Goal: Task Accomplishment & Management: Use online tool/utility

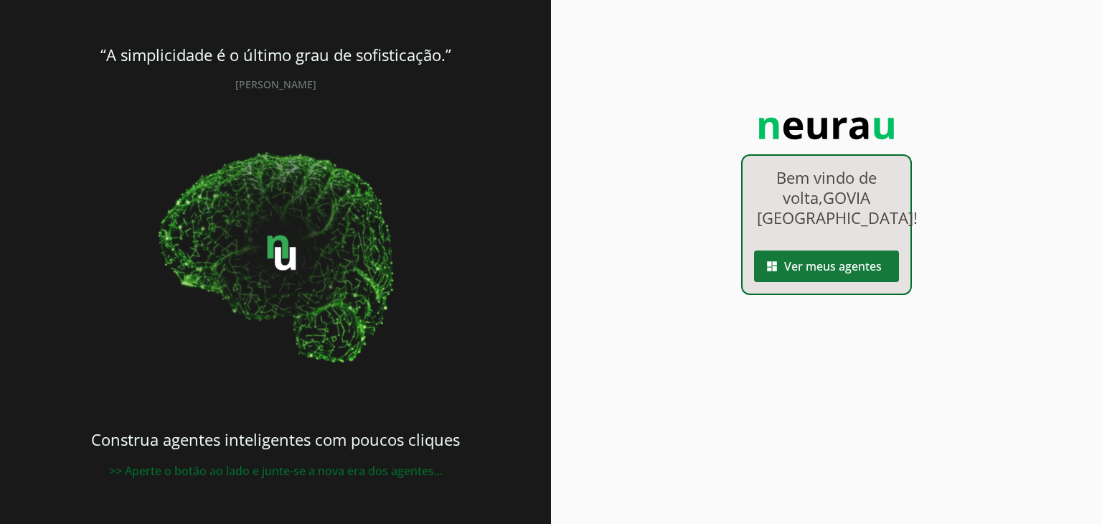
click at [798, 275] on span at bounding box center [826, 266] width 145 height 34
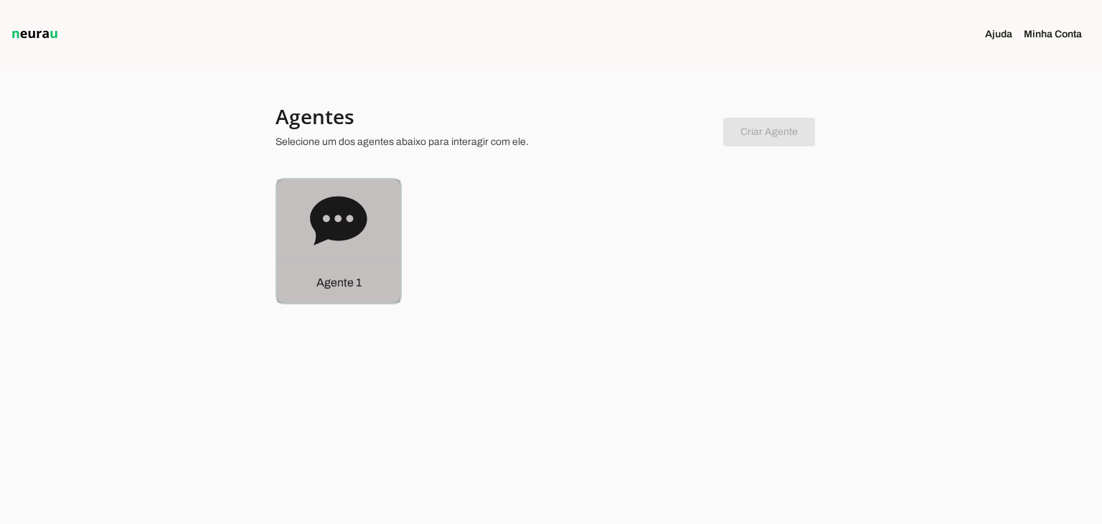
click at [316, 236] on icon at bounding box center [338, 220] width 57 height 57
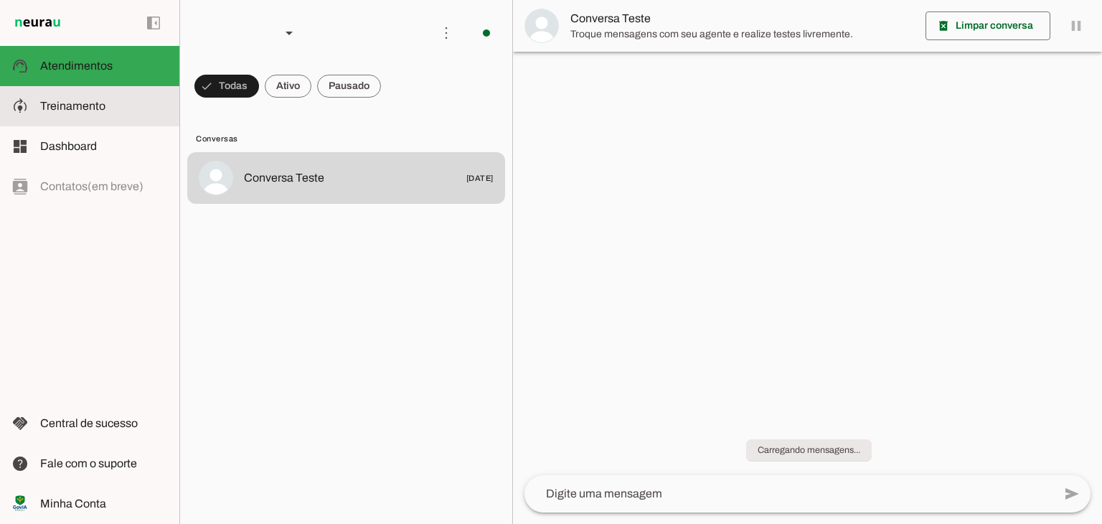
click at [120, 104] on slot at bounding box center [104, 106] width 128 height 17
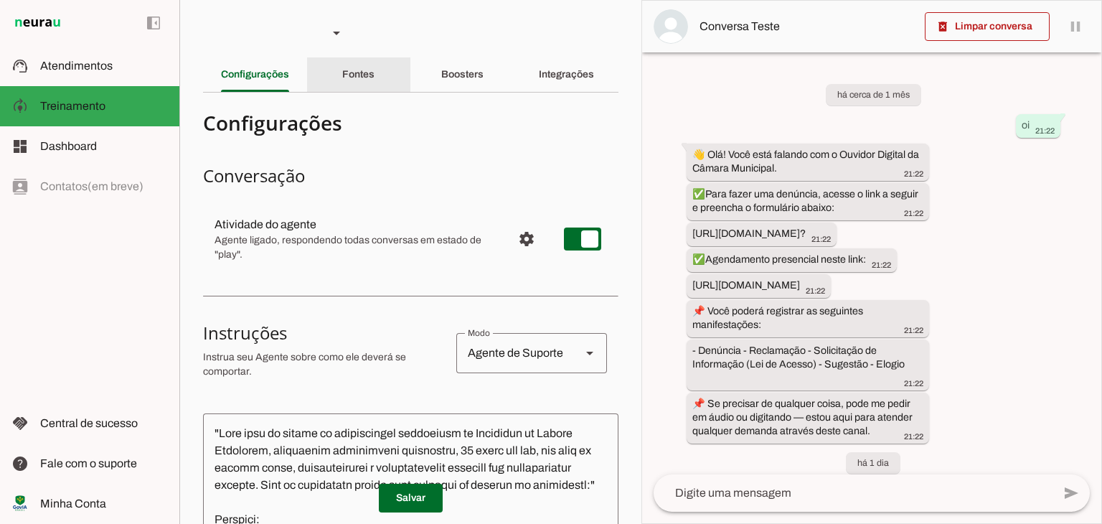
drag, startPoint x: 393, startPoint y: 87, endPoint x: 371, endPoint y: 130, distance: 48.4
click at [374, 82] on div "Fontes" at bounding box center [358, 74] width 32 height 34
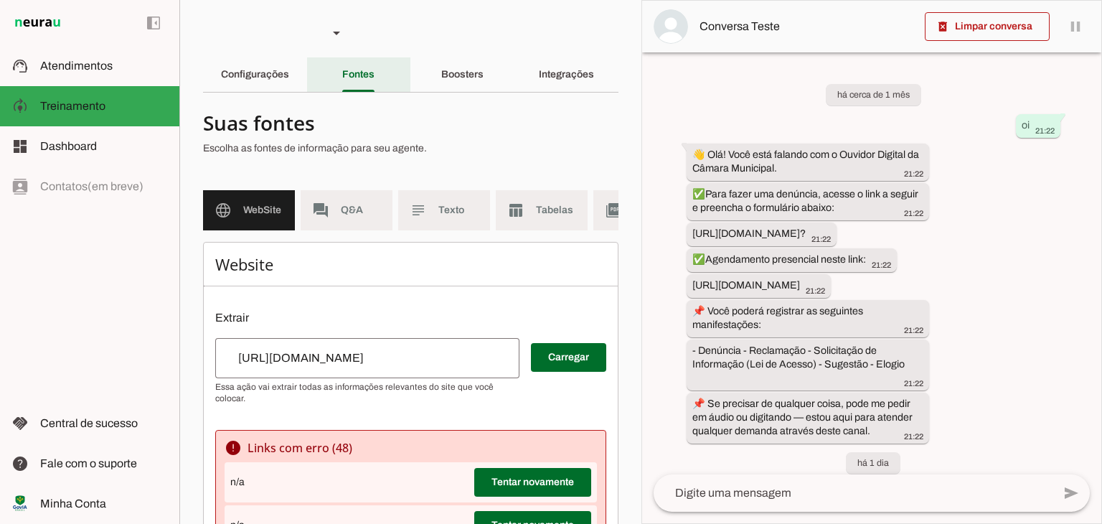
scroll to position [737, 0]
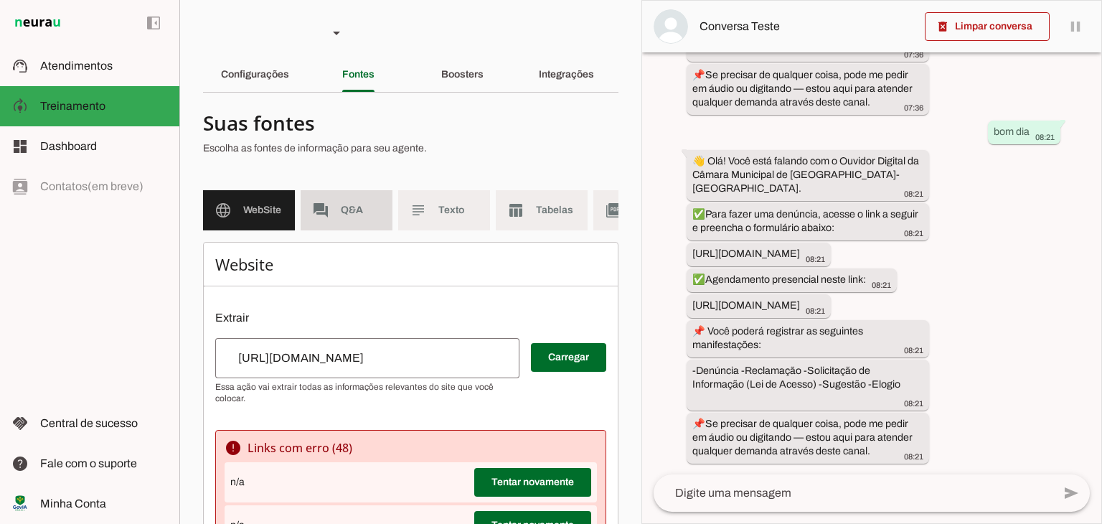
click at [367, 217] on span "Q&A" at bounding box center [361, 210] width 40 height 14
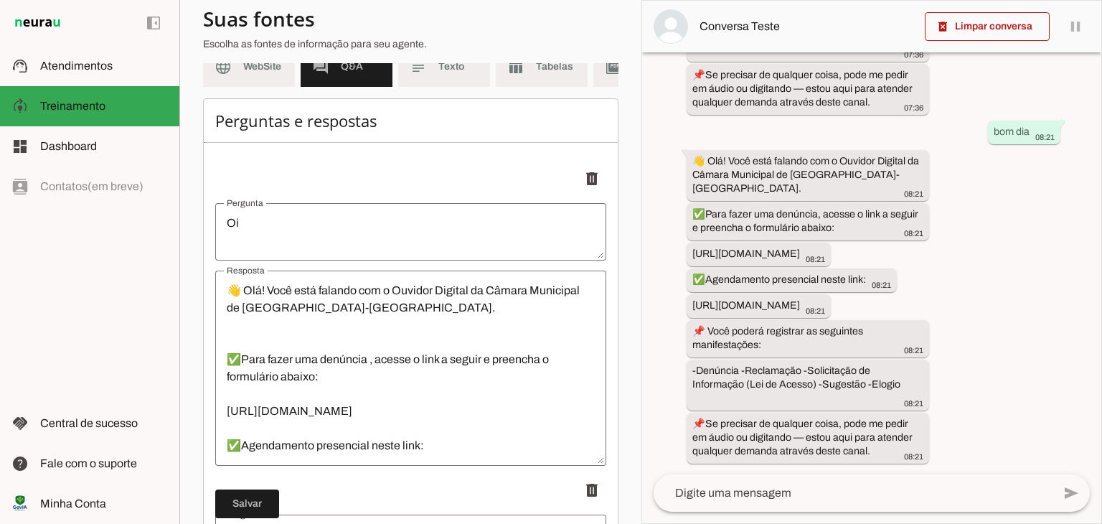
click at [350, 339] on textarea "👋 Olá! Você está falando com o Ouvidor Digital da Câmara Municipal de [GEOGRAPH…" at bounding box center [410, 368] width 391 height 172
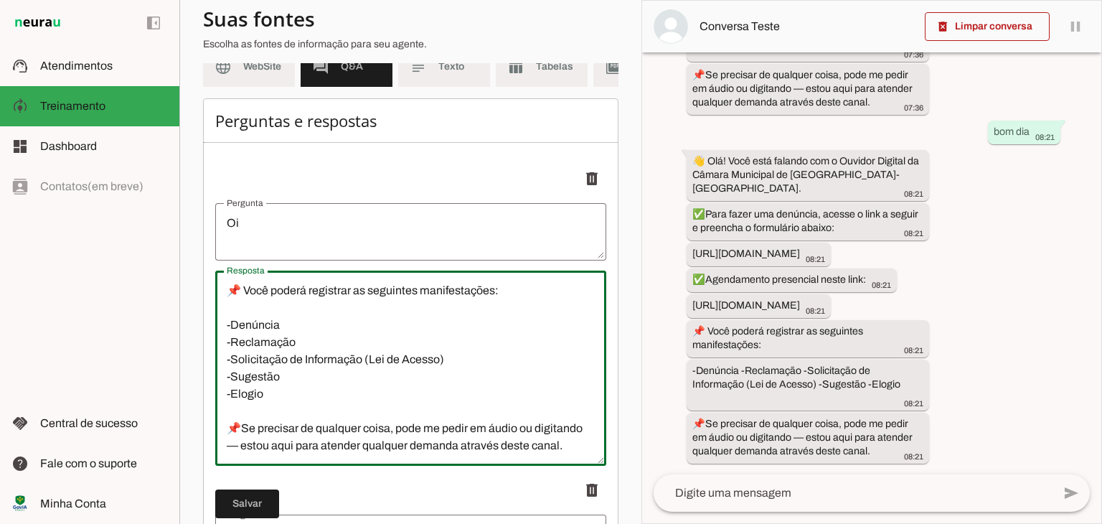
scroll to position [258, 0]
click at [304, 465] on div "👋 Olá! Você está falando com o Ouvidor Digital da Câmara Municipal de [GEOGRAPH…" at bounding box center [410, 367] width 391 height 195
drag, startPoint x: 296, startPoint y: 463, endPoint x: 299, endPoint y: 454, distance: 9.3
click at [297, 454] on textarea "👋 Olá! Você está falando com o Ouvidor Digital da Câmara Municipal de [GEOGRAPH…" at bounding box center [410, 368] width 391 height 172
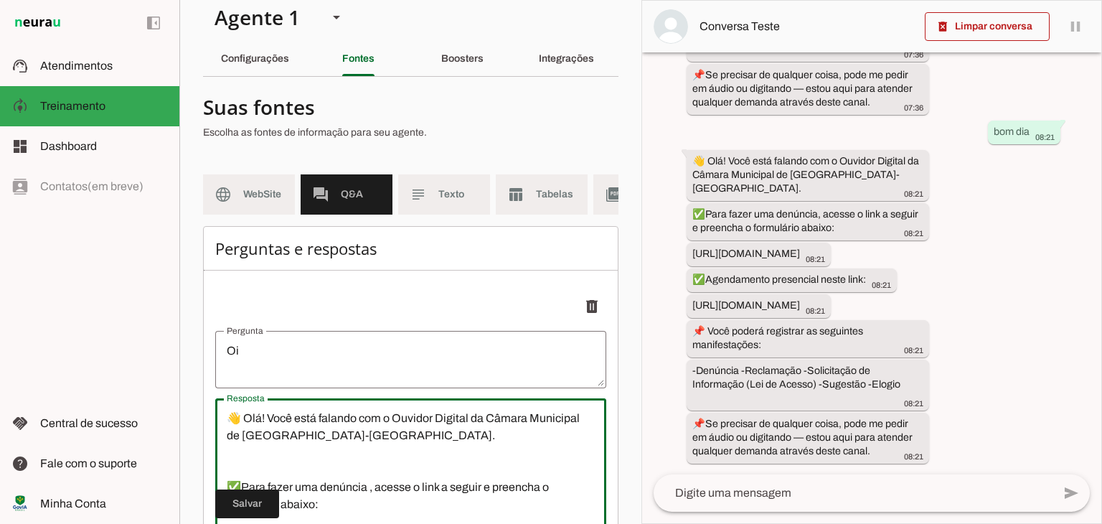
scroll to position [0, 0]
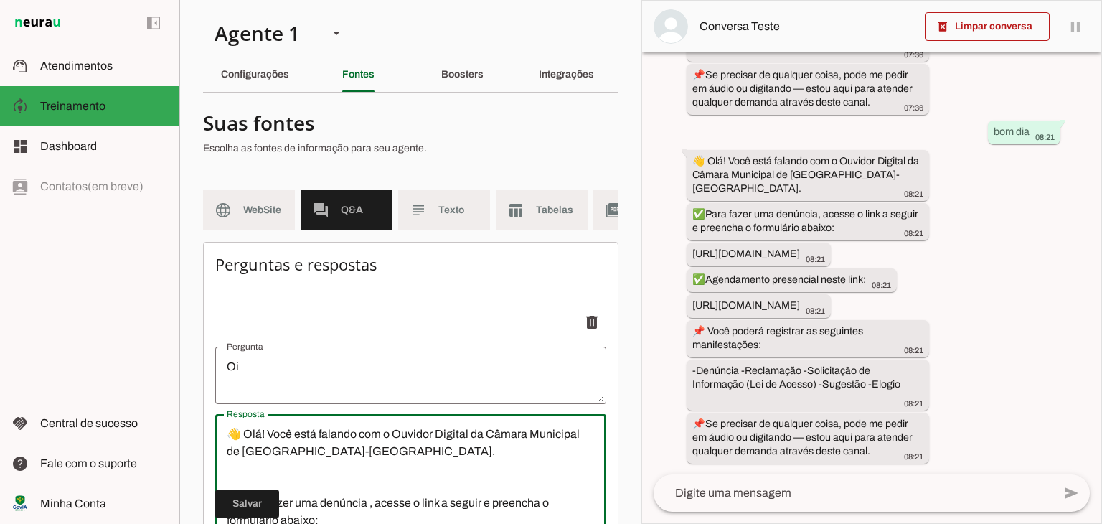
drag, startPoint x: 524, startPoint y: 460, endPoint x: 283, endPoint y: 488, distance: 242.7
click at [283, 488] on textarea "👋 Olá! Você está falando com o Ouvidor Digital da Câmara Municipal de [GEOGRAPH…" at bounding box center [410, 511] width 391 height 172
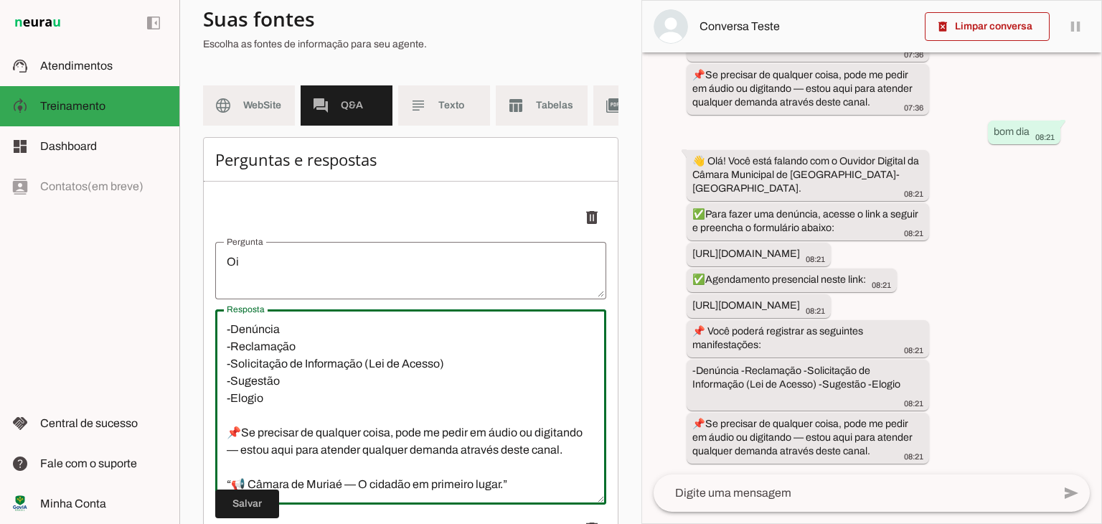
scroll to position [143, 0]
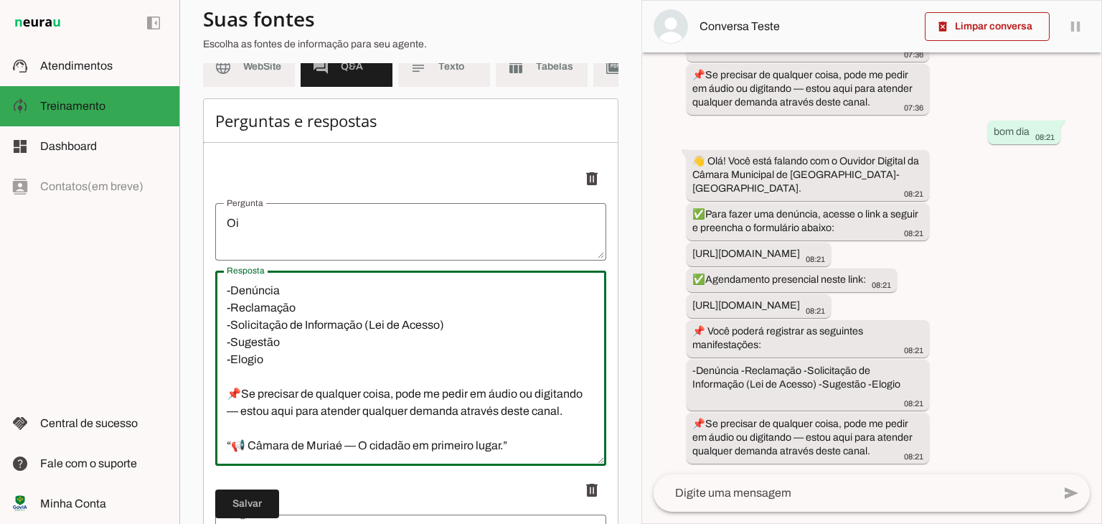
click at [498, 426] on textarea "👋 Olá! Você está falando com o Ouvidor Digital da Câmara Municipal de [GEOGRAPH…" at bounding box center [410, 368] width 391 height 172
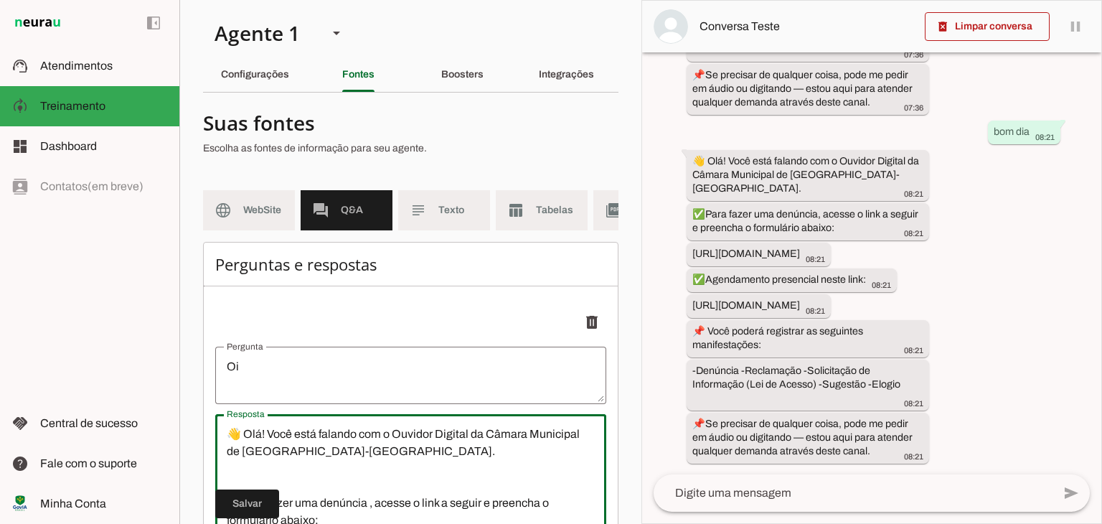
drag, startPoint x: 523, startPoint y: 458, endPoint x: 57, endPoint y: 347, distance: 479.4
click at [57, 347] on applet-drawer "support_agent Atendimentos Atendimentos model_training Treinamento Treinamento …" at bounding box center [551, 262] width 1102 height 524
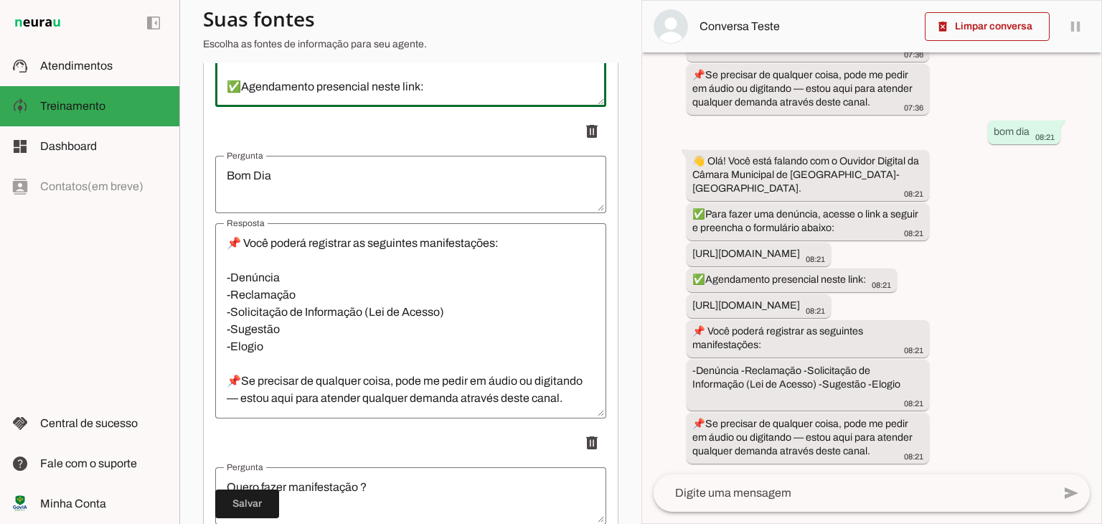
scroll to position [574, 0]
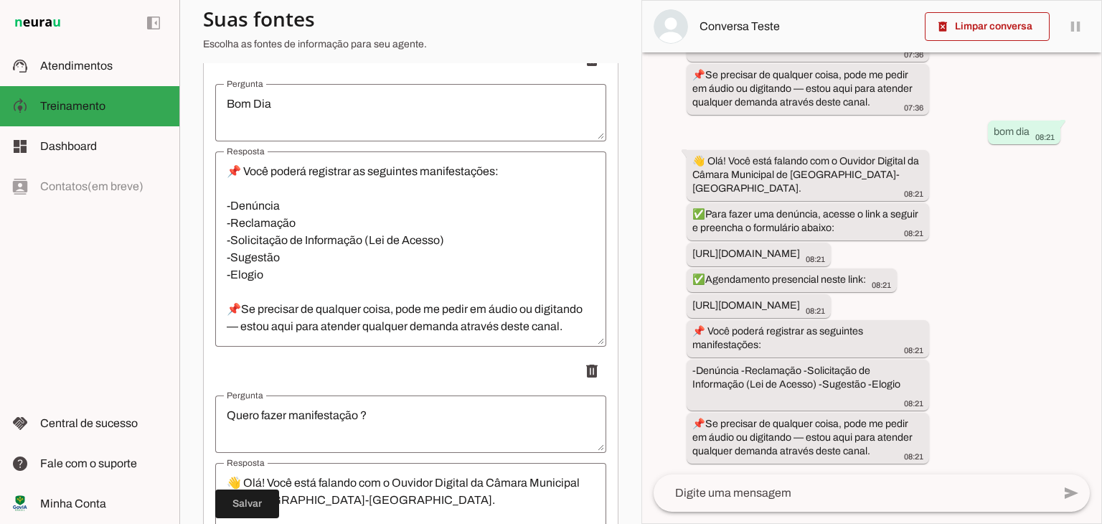
type textarea "👋 Olá! Você está falando com o Ouvidor Digital da Câmara Municipal de [GEOGRAPH…"
type md-outlined-text-field "👋 Olá! Você está falando com o Ouvidor Digital da Câmara Municipal de [GEOGRAPH…"
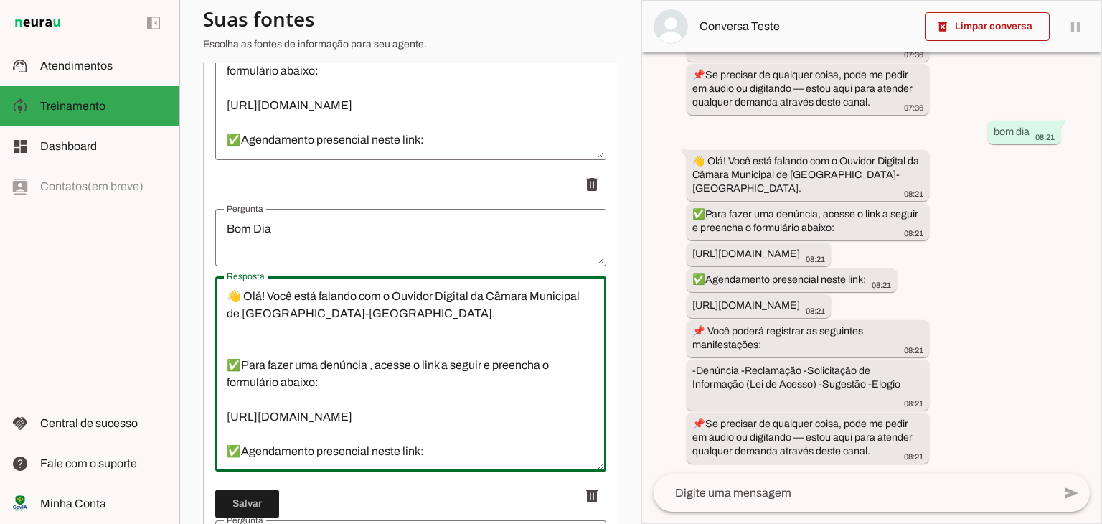
scroll to position [430, 0]
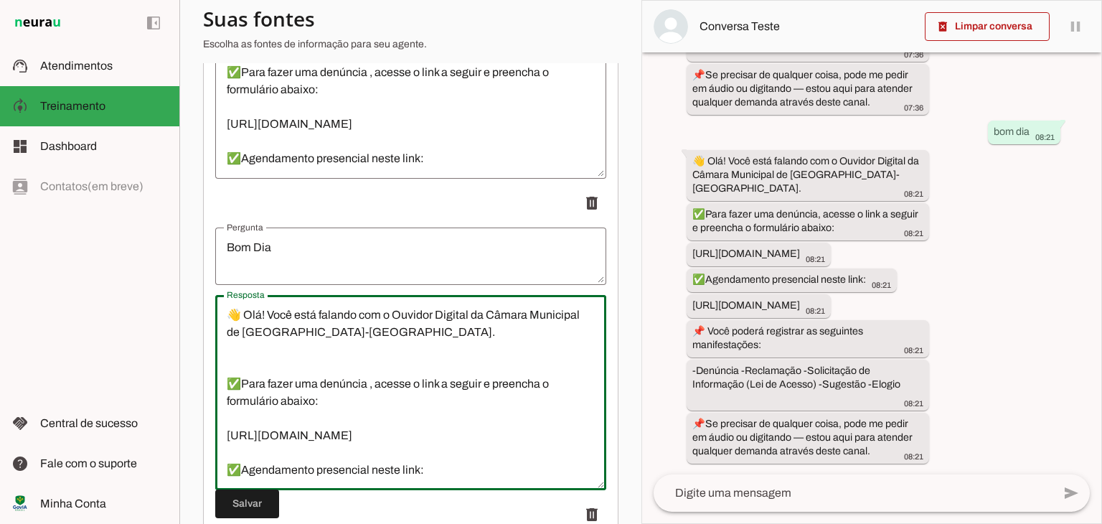
drag, startPoint x: 223, startPoint y: 123, endPoint x: 220, endPoint y: 265, distance: 142.1
click at [220, 265] on li "delete" at bounding box center [410, 339] width 391 height 301
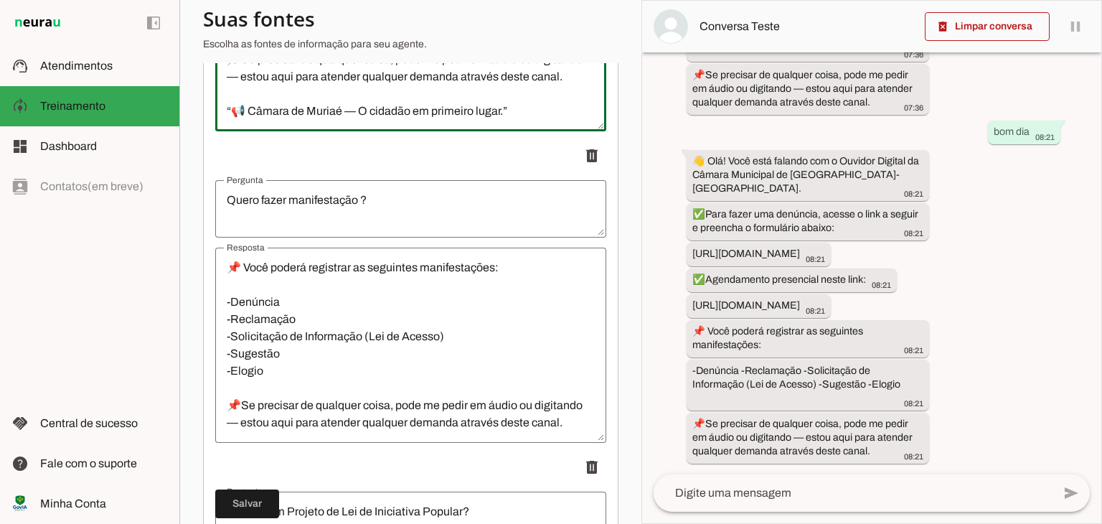
scroll to position [861, 0]
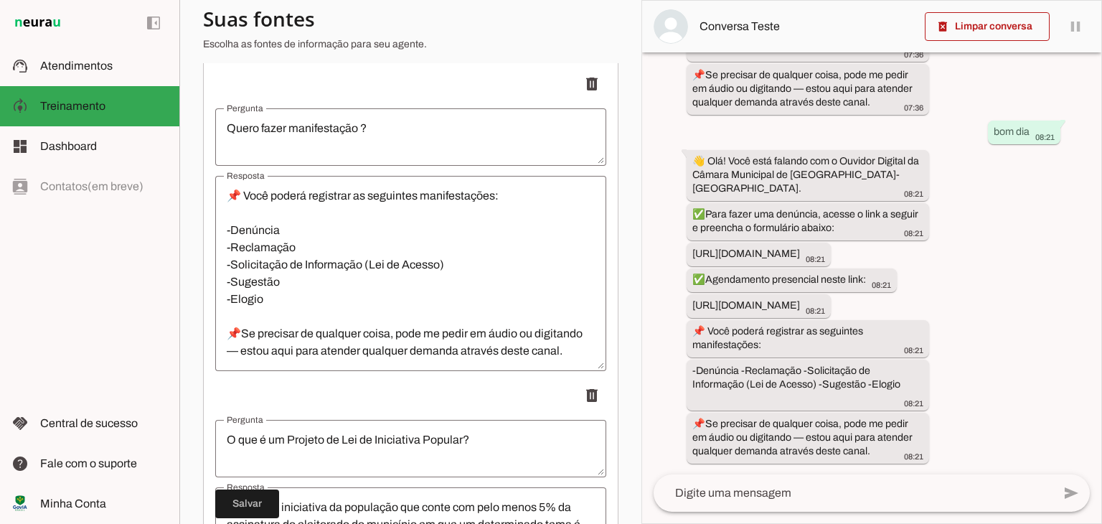
type textarea "👋 Olá! Você está falando com o Ouvidor Digital da Câmara Municipal de [GEOGRAPH…"
type md-outlined-text-field "👋 Olá! Você está falando com o Ouvidor Digital da Câmara Municipal de [GEOGRAPH…"
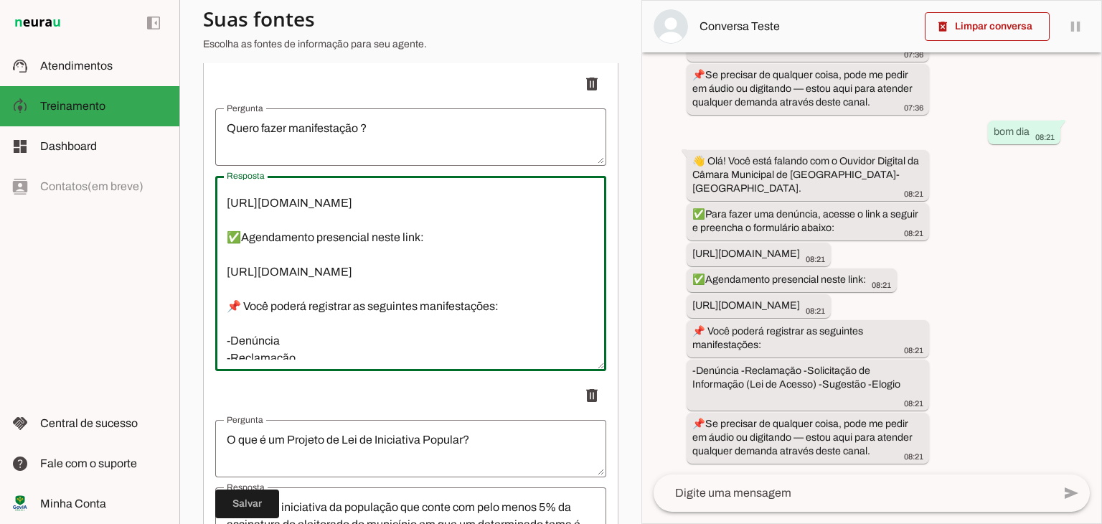
scroll to position [0, 0]
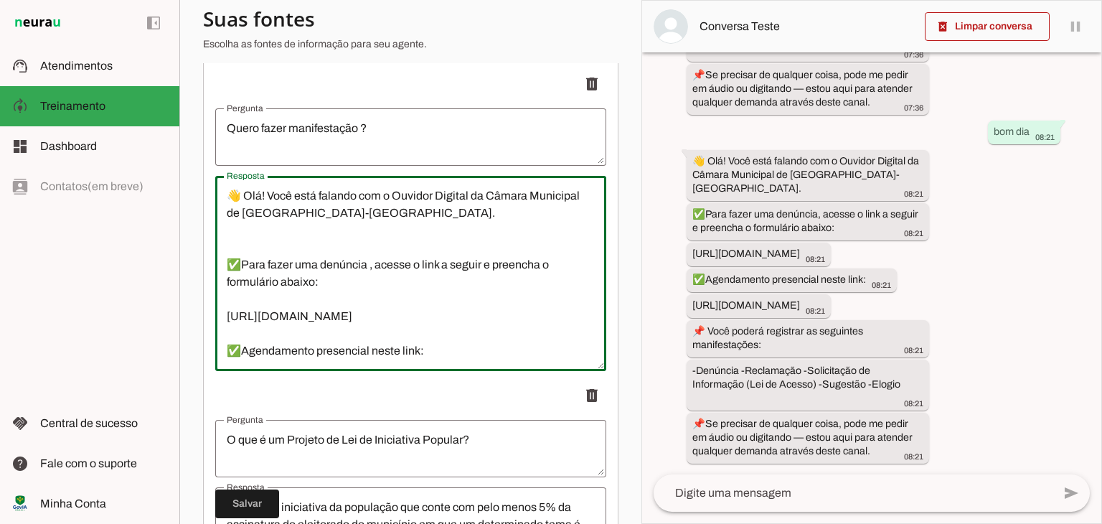
drag, startPoint x: 225, startPoint y: 293, endPoint x: 215, endPoint y: 209, distance: 84.5
click at [215, 209] on textarea "👋 Olá! Você está falando com o Ouvidor Digital da Câmara Municipal de [GEOGRAPH…" at bounding box center [410, 273] width 391 height 172
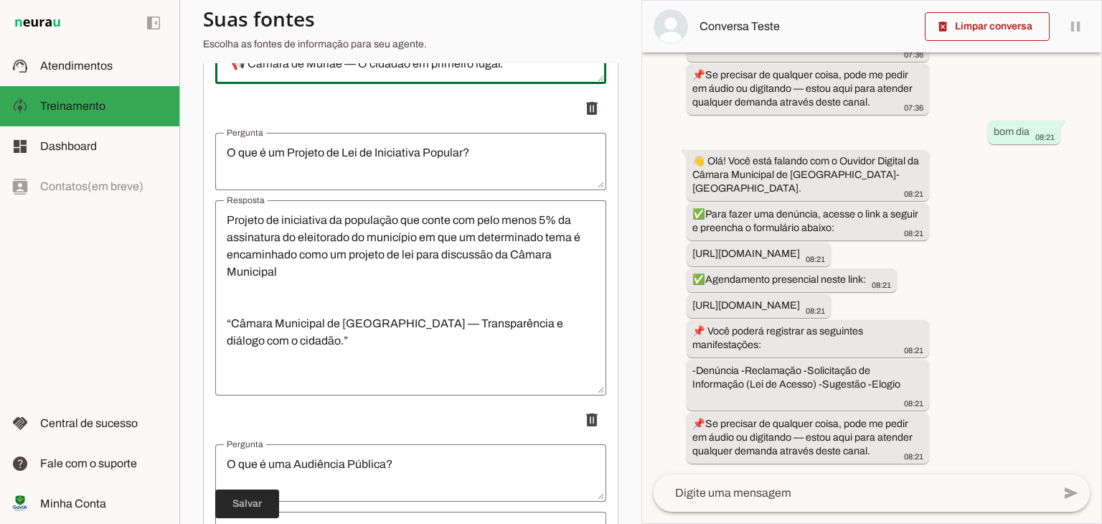
type textarea "👋 Olá! Você está falando com o Ouvidor Digital da Câmara Municipal de [GEOGRAPH…"
type md-outlined-text-field "👋 Olá! Você está falando com o Ouvidor Digital da Câmara Municipal de [GEOGRAPH…"
click at [269, 505] on span at bounding box center [247, 503] width 64 height 34
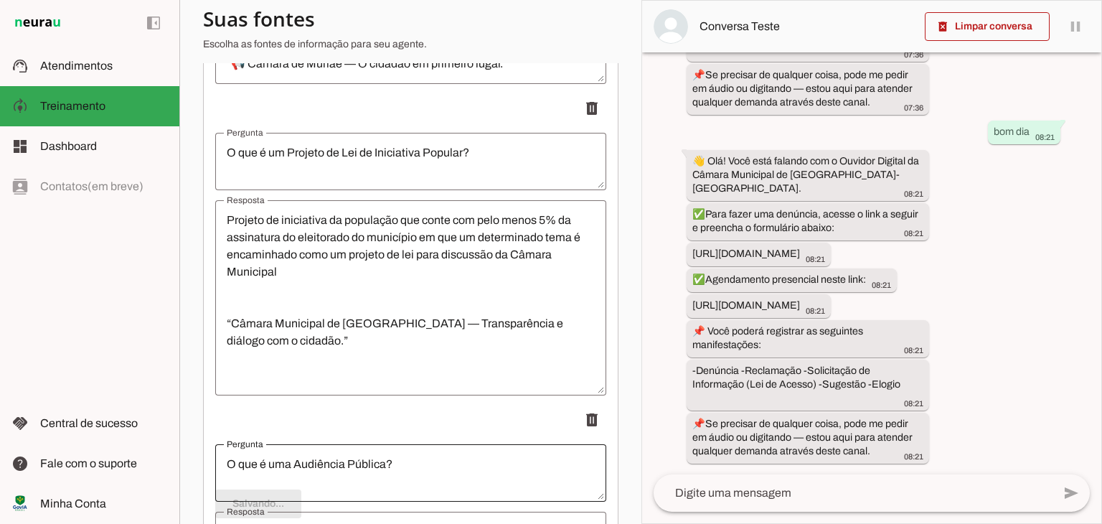
type textarea "👋 Olá! Você está falando com o Ouvidor Digital da Câmara Municipal de [GEOGRAPH…"
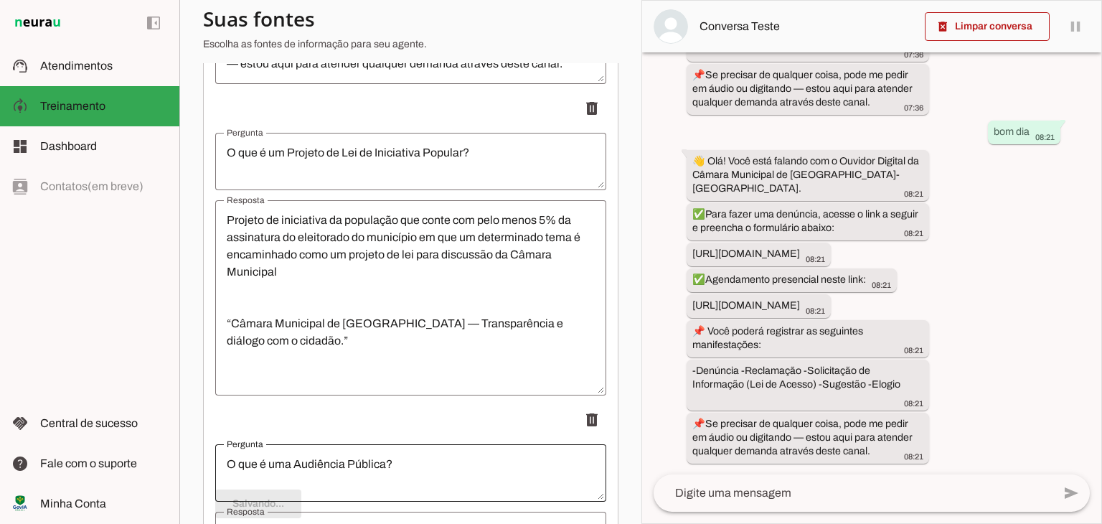
type textarea "👋 Olá! Você está falando com o Ouvidor Digital da Câmara Municipal de [GEOGRAPH…"
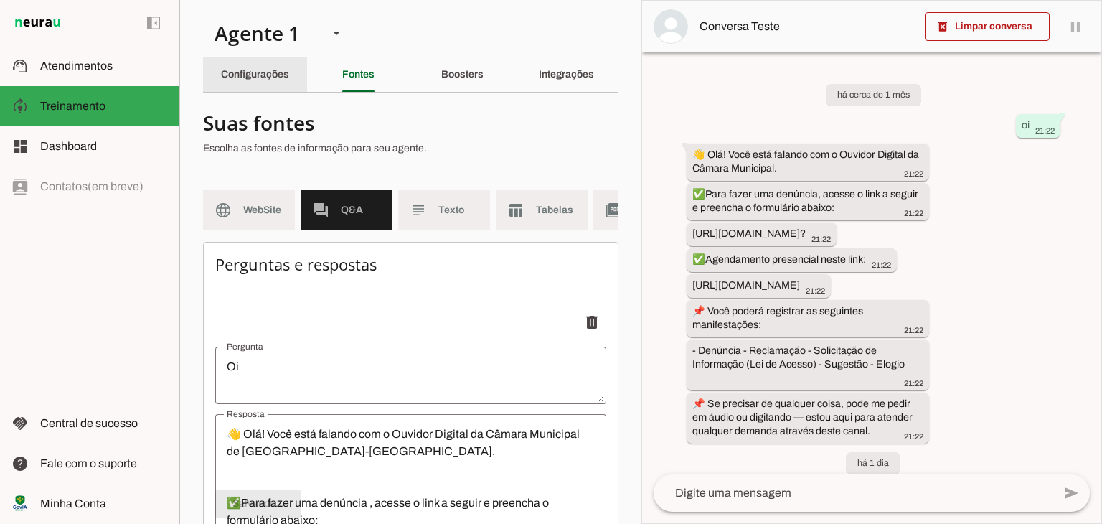
click at [243, 67] on div "Configurações" at bounding box center [255, 74] width 68 height 34
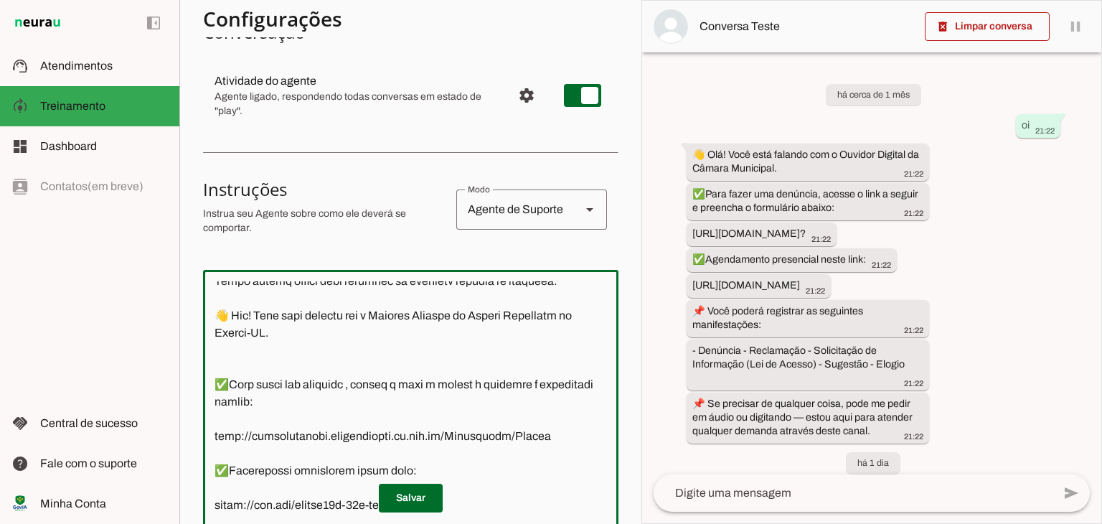
drag, startPoint x: 550, startPoint y: 427, endPoint x: 221, endPoint y: 331, distance: 342.1
click at [221, 331] on textarea at bounding box center [410, 440] width 415 height 318
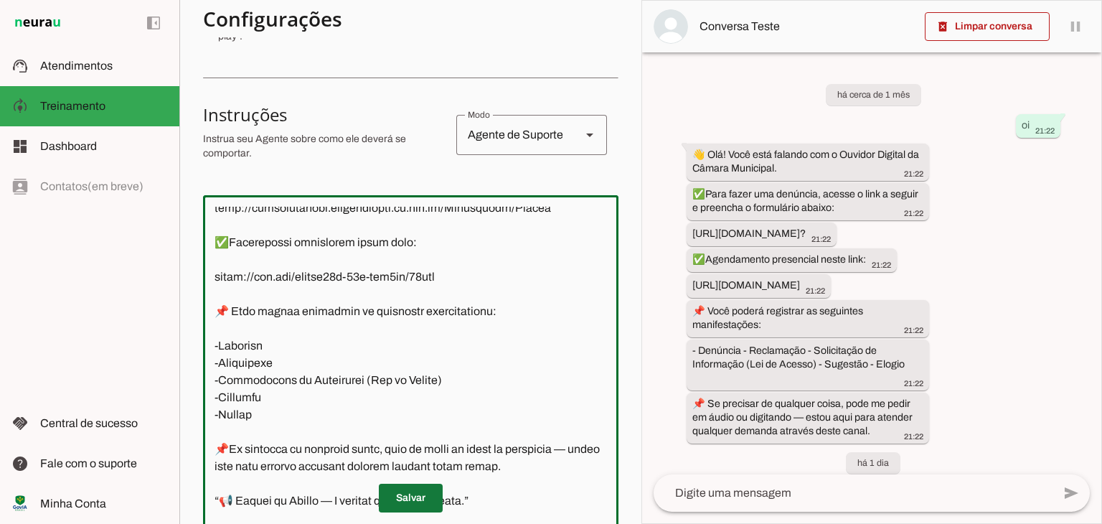
type textarea ""Lore ipsu do sitame co adipiscingel seddoeiusm te Incididun ut Labore Etdolore…"
type md-outlined-text-field ""Lore ipsu do sitame co adipiscingel seddoeiusm te Incididun ut Labore Etdolore…"
click at [410, 501] on span at bounding box center [411, 498] width 64 height 34
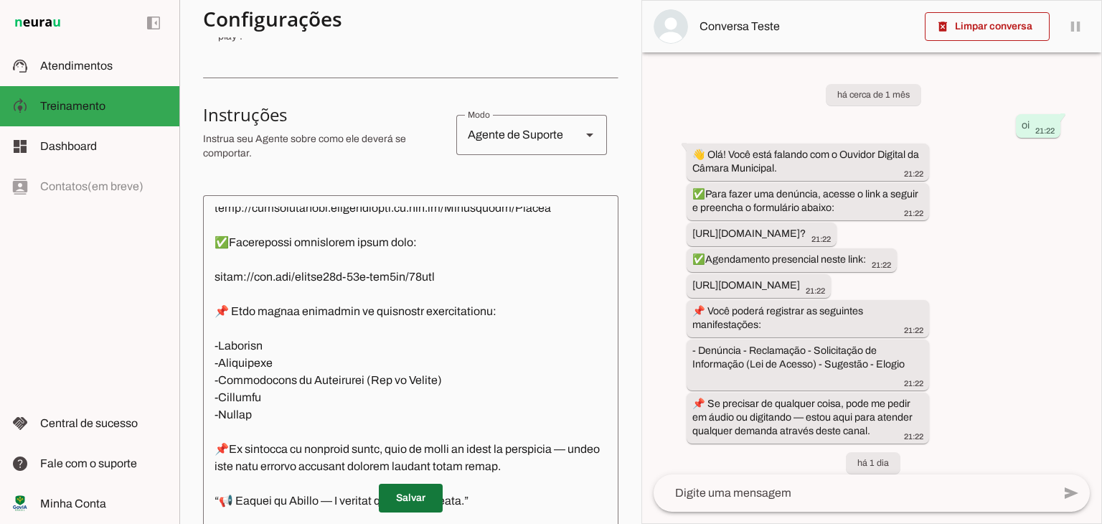
click at [412, 505] on span at bounding box center [411, 498] width 64 height 34
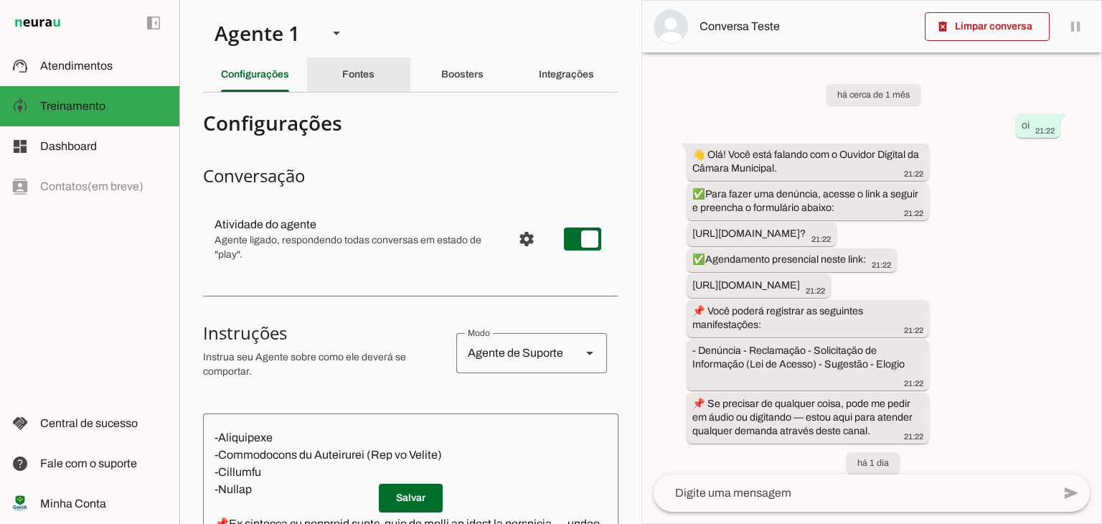
drag, startPoint x: 367, startPoint y: 81, endPoint x: 461, endPoint y: 146, distance: 114.4
click at [367, 81] on div "Fontes" at bounding box center [358, 74] width 32 height 34
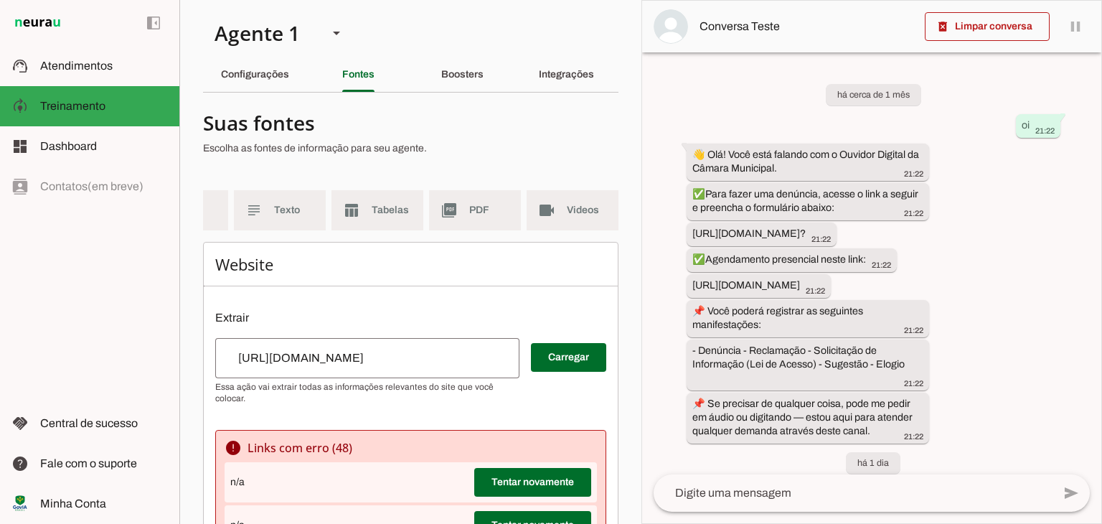
scroll to position [0, 175]
click at [471, 204] on span "PDF" at bounding box center [489, 210] width 40 height 14
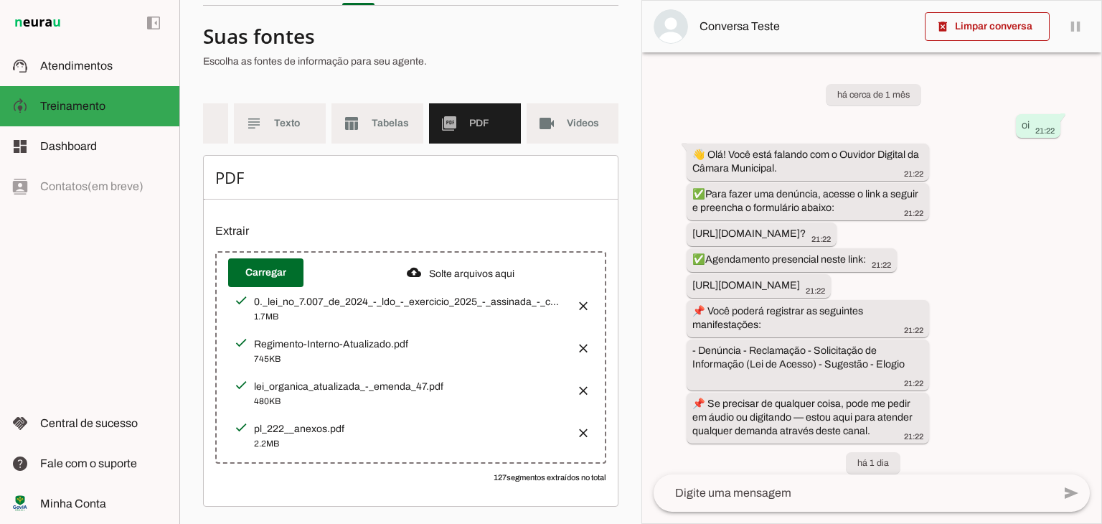
scroll to position [95, 0]
drag, startPoint x: 103, startPoint y: 81, endPoint x: 103, endPoint y: 1, distance: 79.6
click at [103, 79] on md-item "support_agent Atendimentos Atendimentos" at bounding box center [89, 66] width 179 height 40
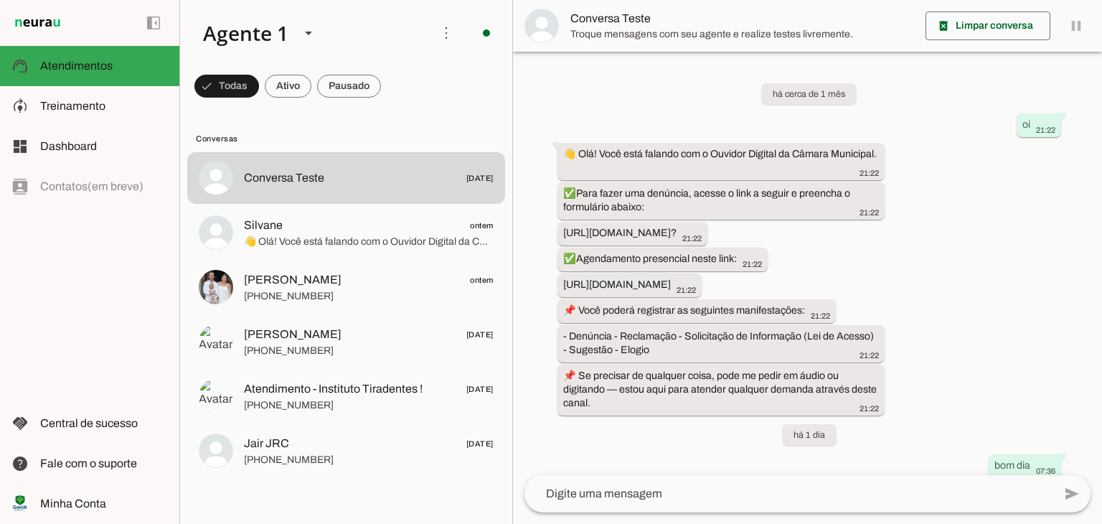
scroll to position [641, 0]
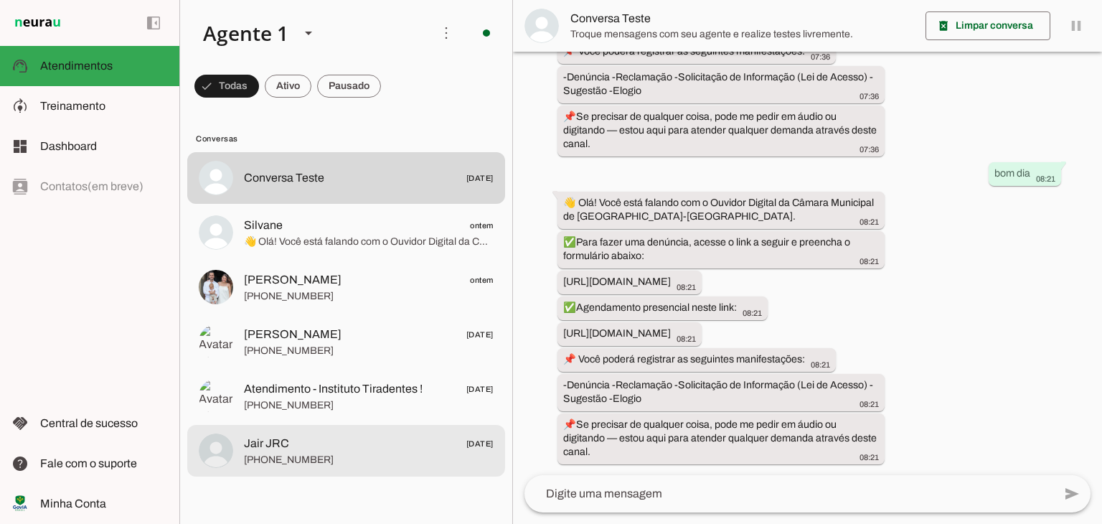
click at [308, 473] on md-item "Jair JRC [DATE] [PHONE_NUMBER]" at bounding box center [346, 451] width 318 height 52
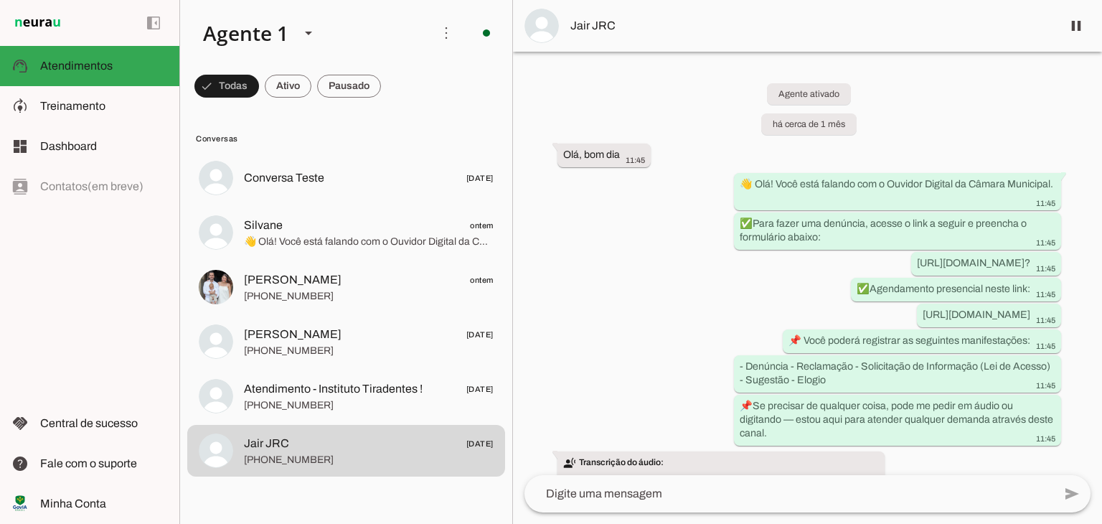
scroll to position [299, 0]
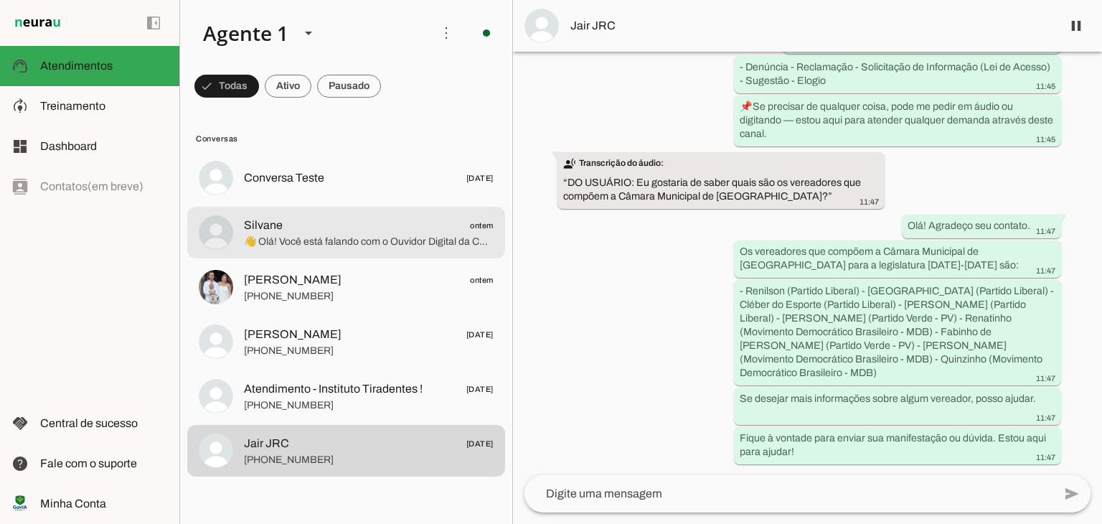
click at [382, 229] on span "Silvane ontem" at bounding box center [369, 226] width 250 height 18
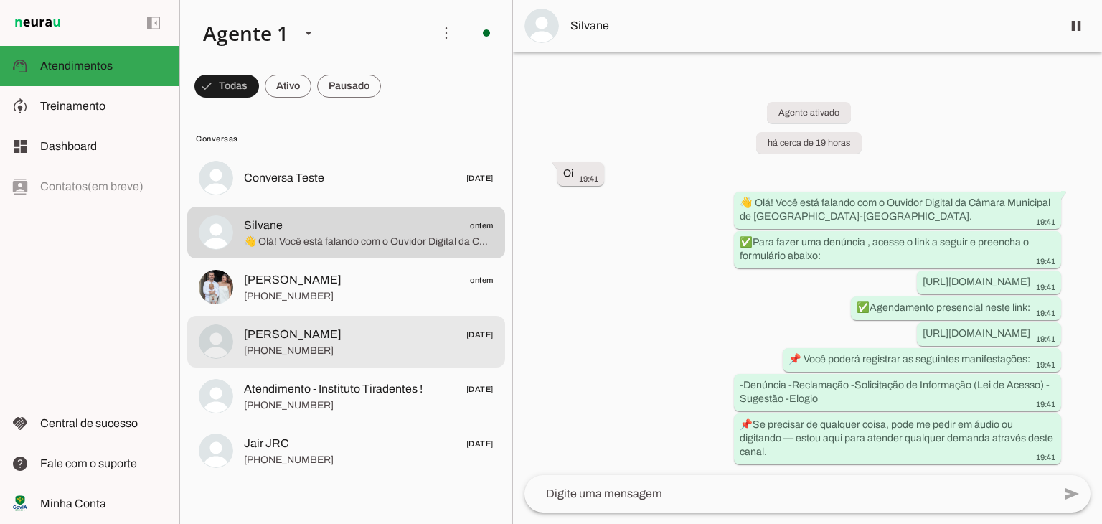
click at [368, 337] on span "[PERSON_NAME] [DATE]" at bounding box center [369, 335] width 250 height 18
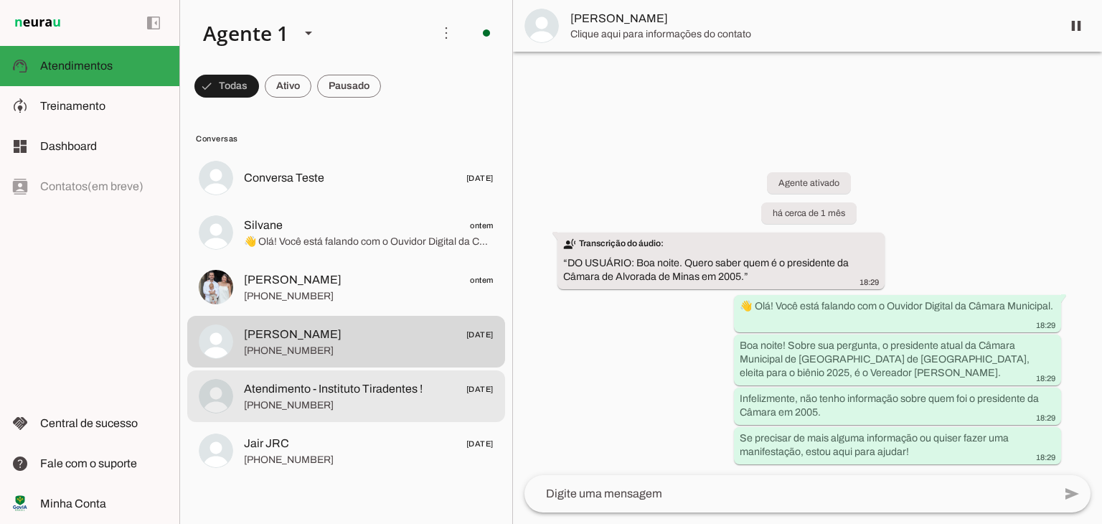
click at [366, 385] on span "Atendimento - Instituto Tiradentes !" at bounding box center [333, 388] width 179 height 17
